Goal: Browse casually

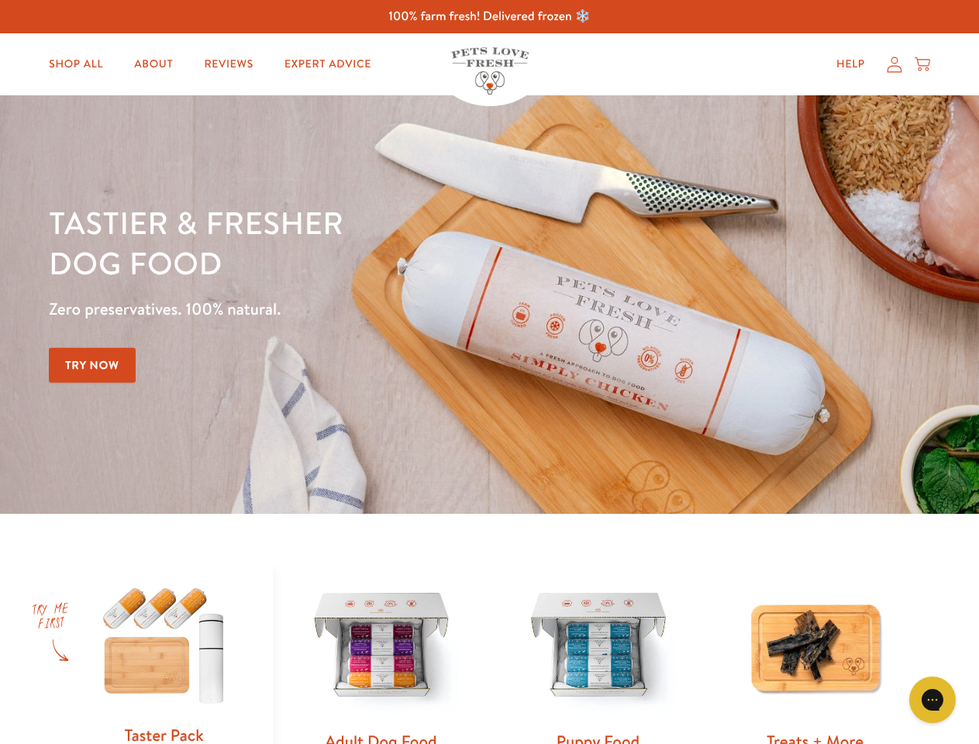
click at [489, 372] on div "Tastier & fresher dog food Zero preservatives. 100% natural. Try Now" at bounding box center [343, 304] width 588 height 205
click at [933, 700] on icon "Gorgias live chat" at bounding box center [932, 699] width 15 height 15
